Goal: Information Seeking & Learning: Learn about a topic

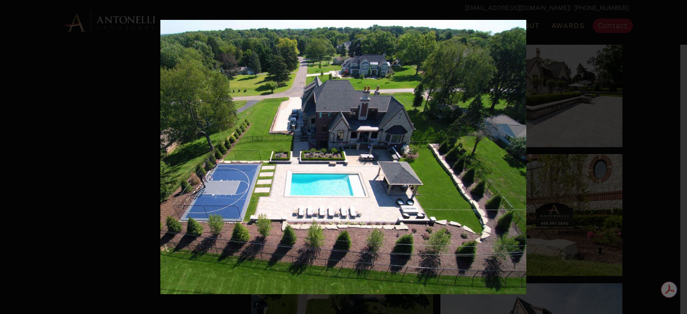
scroll to position [1149, 0]
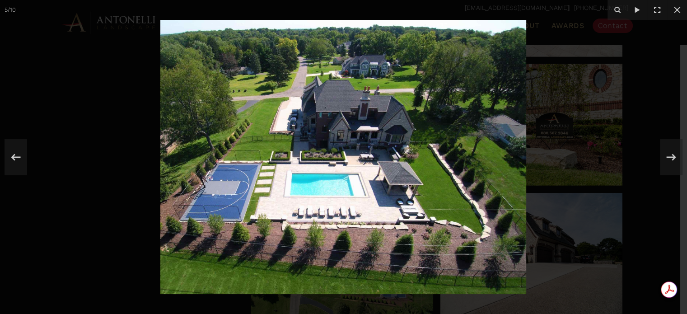
click at [409, 156] on img at bounding box center [343, 157] width 366 height 274
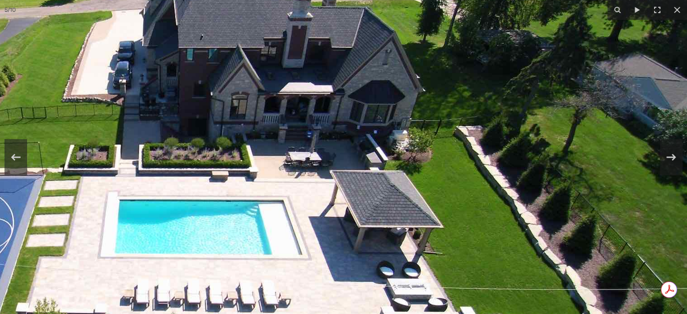
click at [411, 155] on img at bounding box center [246, 159] width 904 height 678
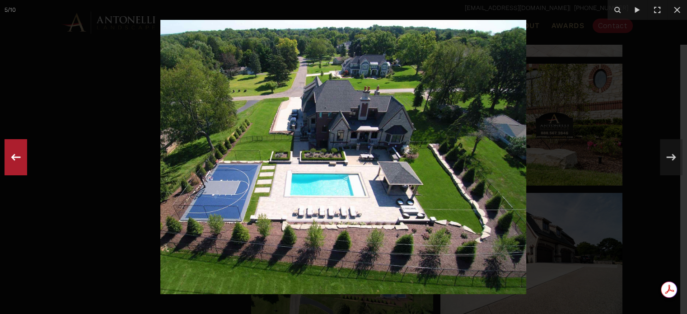
click at [14, 151] on icon at bounding box center [16, 157] width 16 height 30
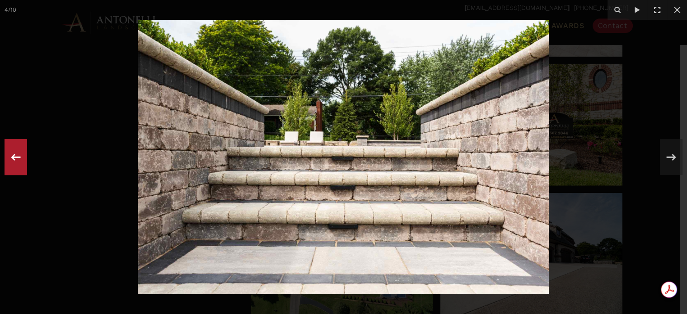
click at [14, 151] on icon at bounding box center [16, 157] width 16 height 30
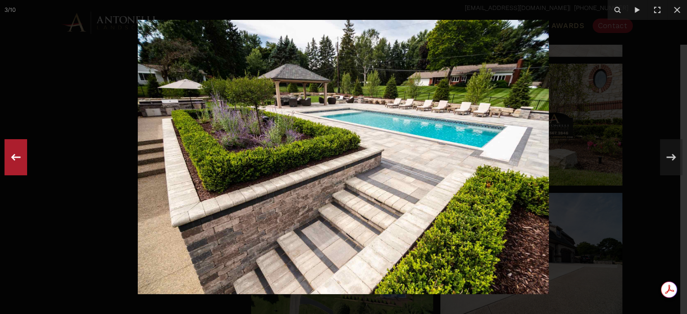
click at [14, 151] on icon at bounding box center [16, 157] width 16 height 30
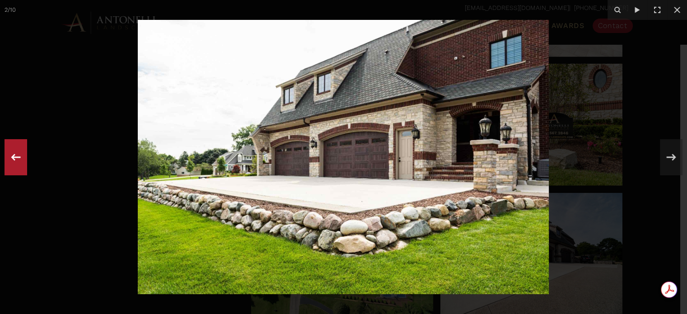
click at [14, 151] on icon at bounding box center [16, 157] width 16 height 30
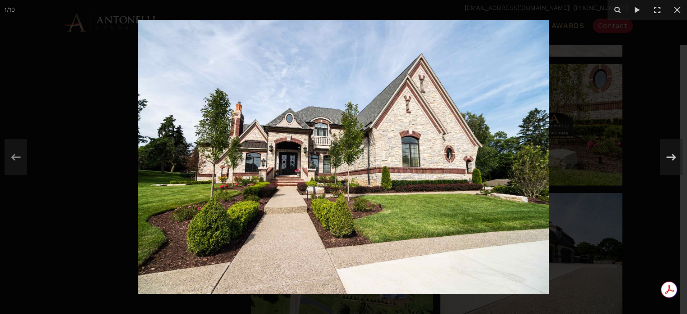
click at [609, 86] on div at bounding box center [343, 157] width 687 height 314
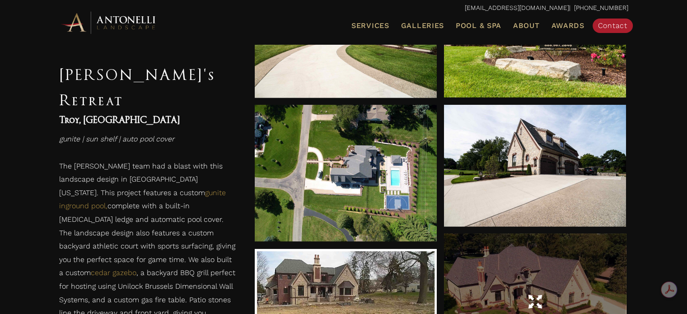
scroll to position [1147, 0]
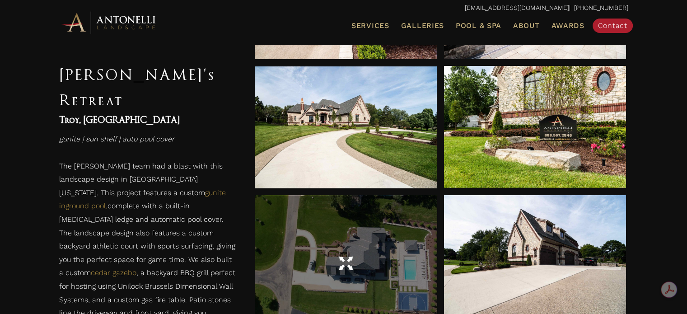
click at [384, 259] on div at bounding box center [346, 263] width 182 height 25
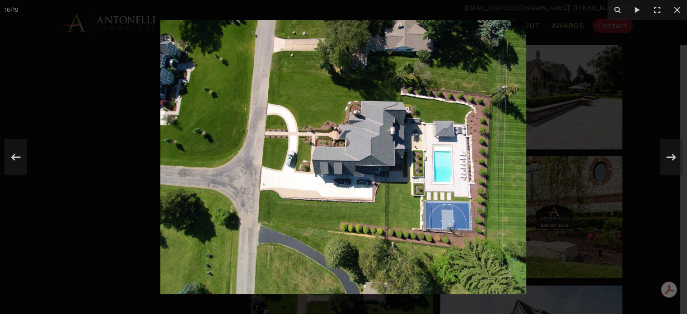
scroll to position [1147, 0]
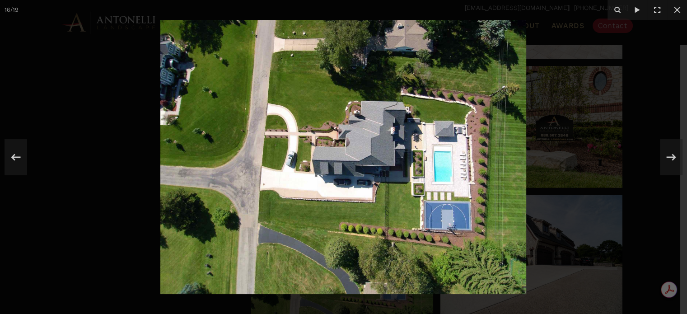
click at [443, 146] on img at bounding box center [343, 157] width 366 height 274
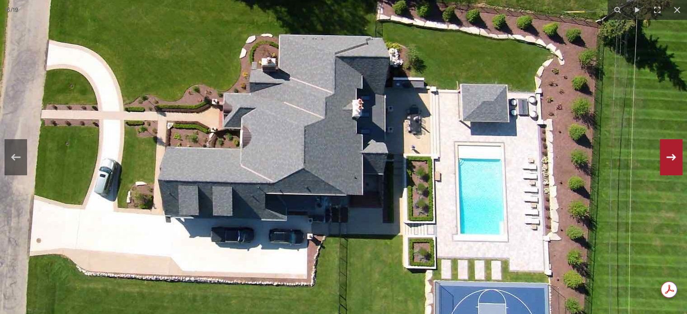
drag, startPoint x: 677, startPoint y: 140, endPoint x: 675, endPoint y: 151, distance: 11.9
click at [676, 149] on div at bounding box center [671, 157] width 23 height 36
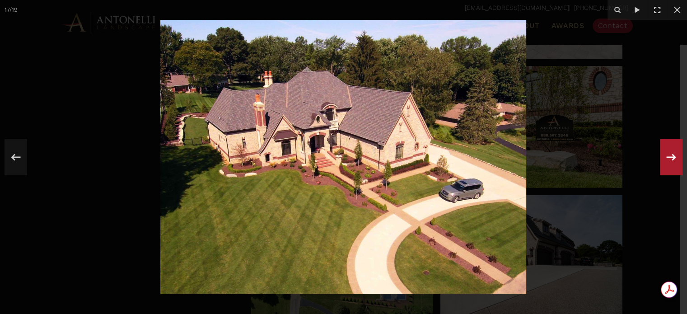
click at [674, 155] on icon at bounding box center [671, 157] width 16 height 30
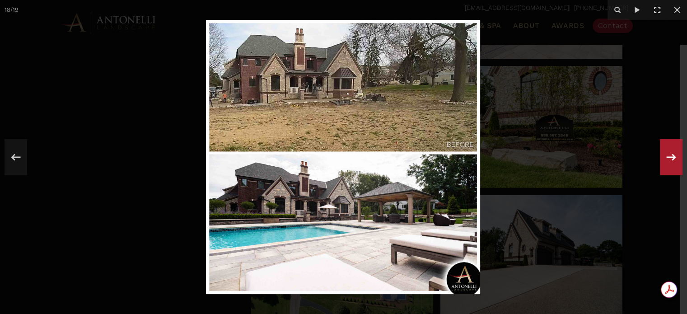
click at [674, 155] on icon at bounding box center [671, 157] width 16 height 30
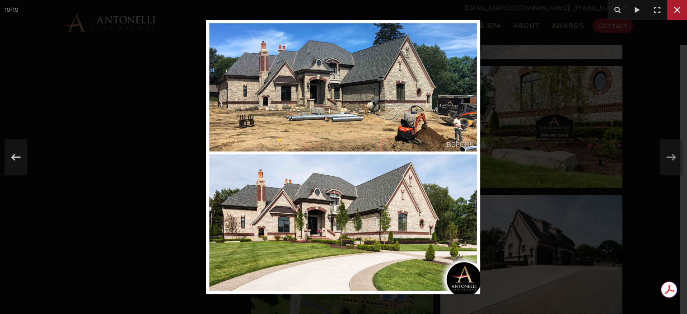
click at [682, 8] on icon at bounding box center [677, 10] width 11 height 11
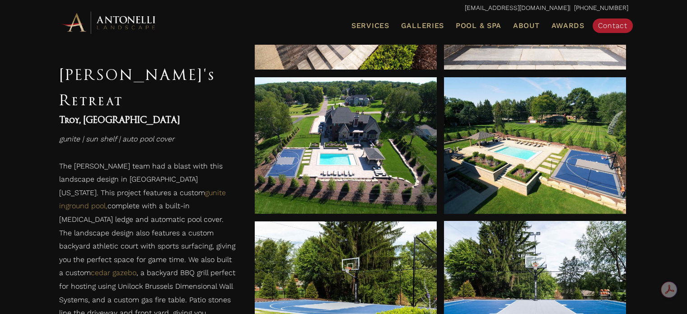
scroll to position [514, 0]
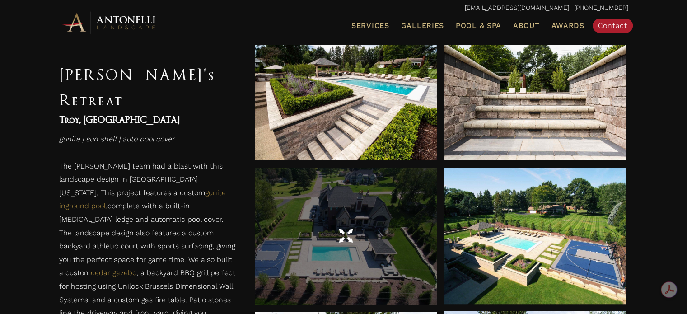
click at [363, 229] on div at bounding box center [346, 236] width 182 height 25
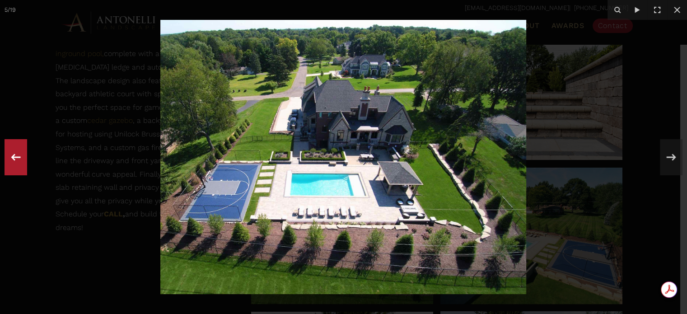
click at [18, 160] on icon at bounding box center [16, 157] width 16 height 30
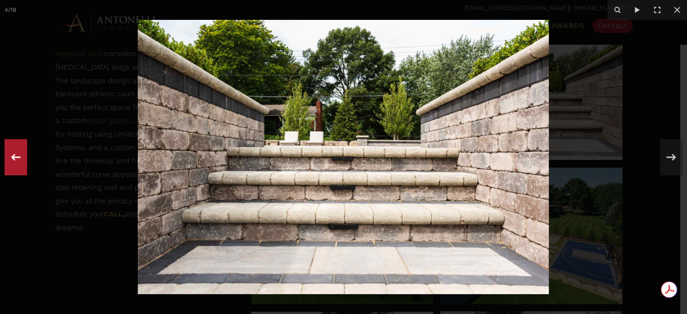
click at [18, 160] on icon at bounding box center [16, 157] width 16 height 30
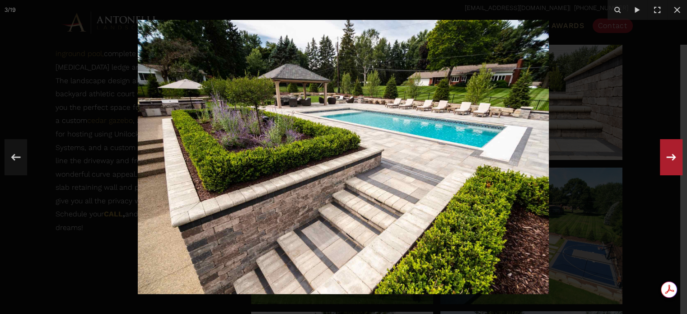
click at [679, 160] on icon at bounding box center [671, 157] width 16 height 30
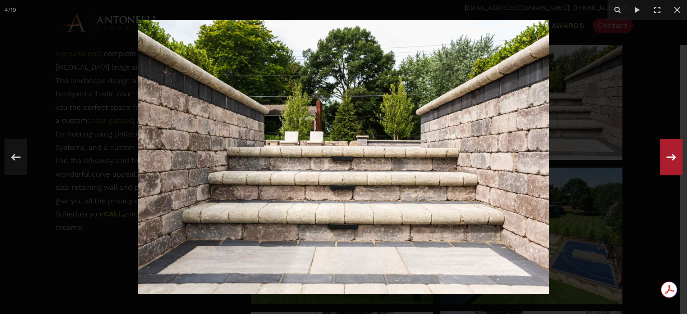
click at [679, 160] on icon at bounding box center [671, 157] width 16 height 30
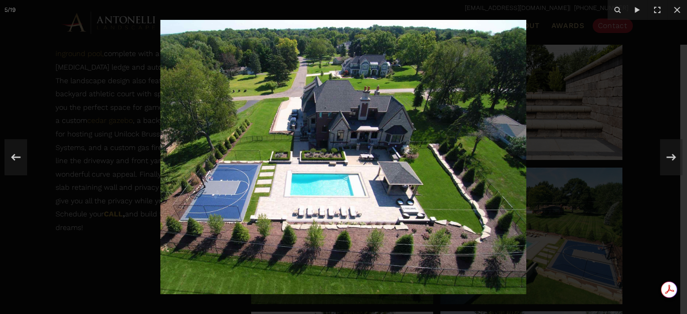
click at [98, 91] on div at bounding box center [343, 157] width 687 height 314
